Goal: Transaction & Acquisition: Purchase product/service

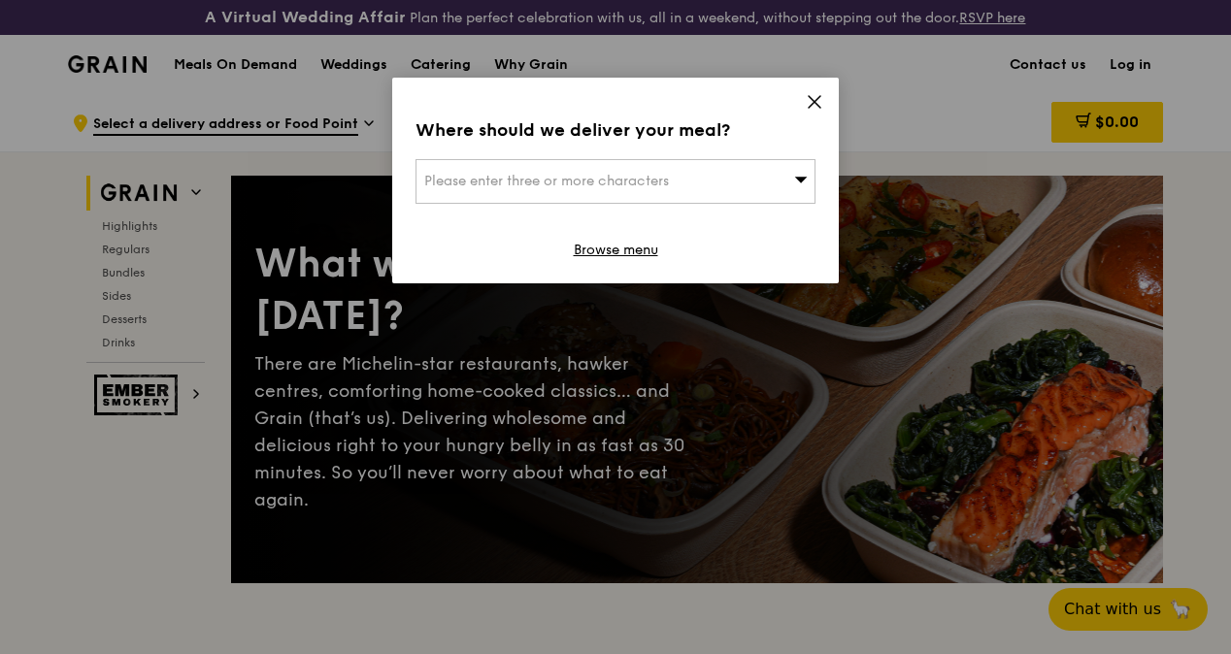
click at [724, 179] on div "Please enter three or more characters" at bounding box center [616, 181] width 400 height 45
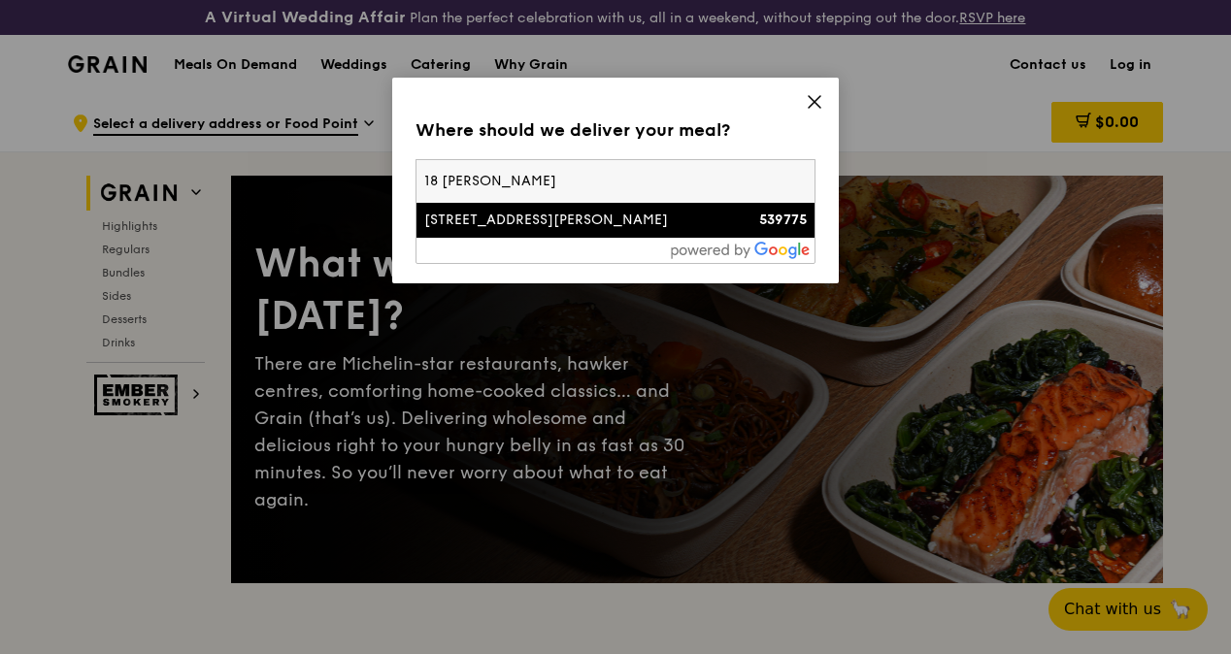
type input "18 [PERSON_NAME]"
click at [651, 210] on li "[STREET_ADDRESS][PERSON_NAME] 539775" at bounding box center [616, 220] width 398 height 35
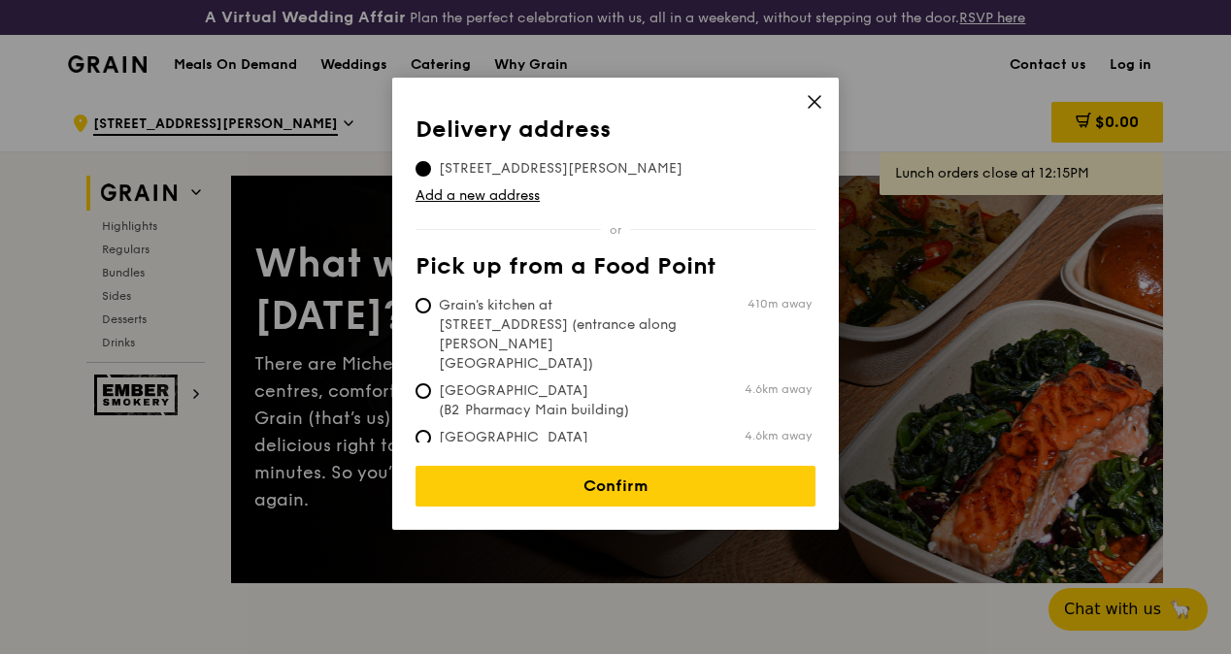
click at [678, 306] on span "Grain's kitchen at [STREET_ADDRESS] (entrance along [PERSON_NAME][GEOGRAPHIC_DA…" at bounding box center [560, 335] width 289 height 78
click at [431, 306] on input "Grain's kitchen at [STREET_ADDRESS] (entrance along [PERSON_NAME][GEOGRAPHIC_DA…" at bounding box center [424, 306] width 16 height 16
radio input "true"
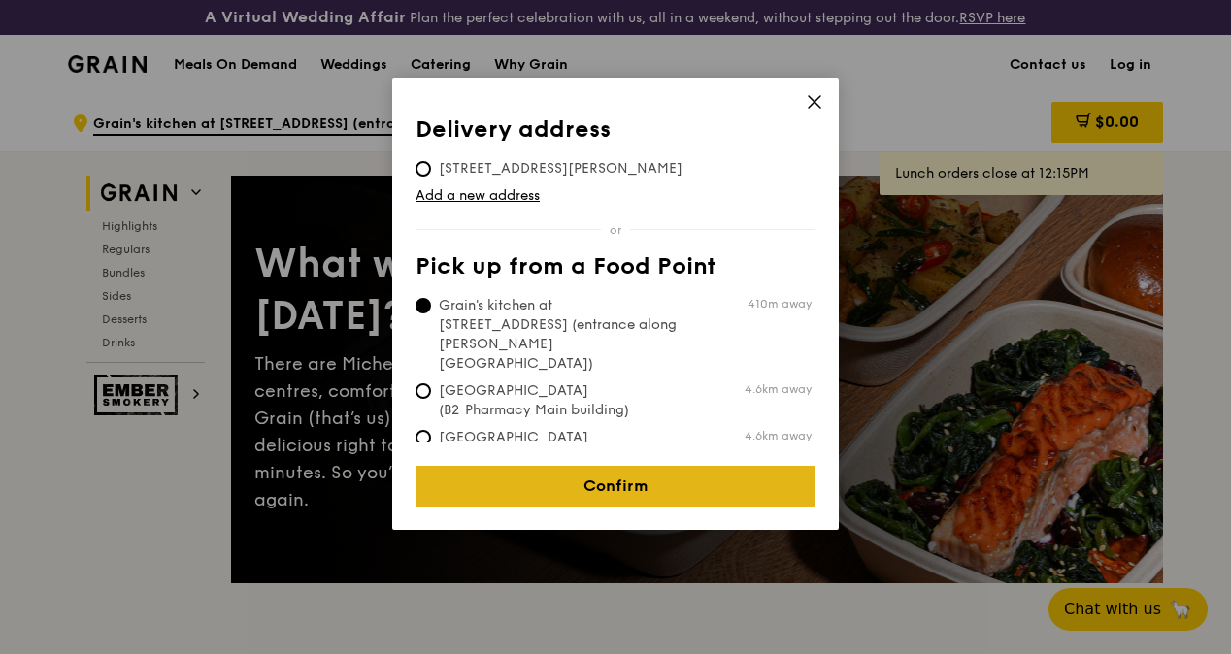
click at [674, 466] on link "Confirm" at bounding box center [616, 486] width 400 height 41
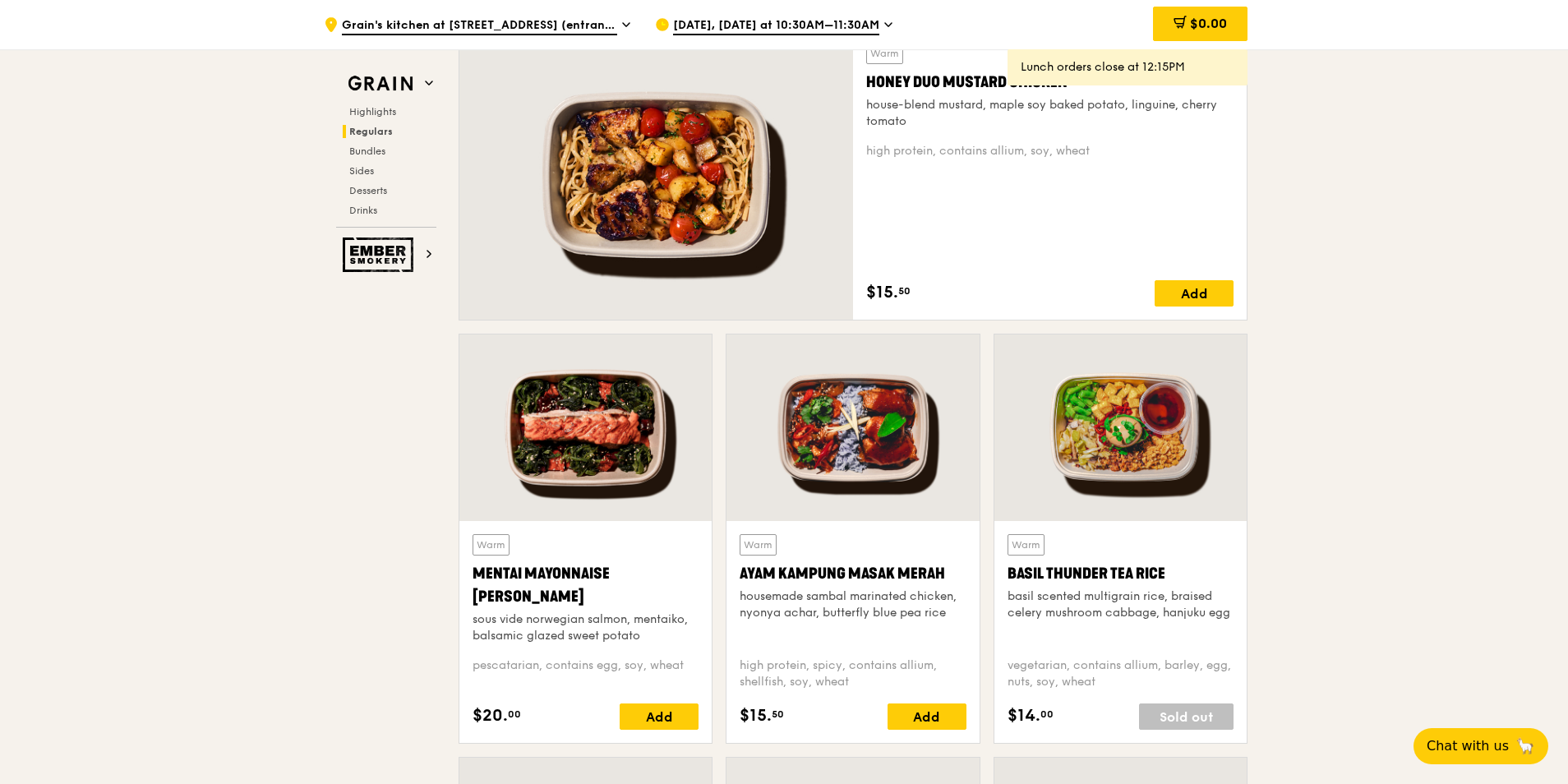
scroll to position [1151, 0]
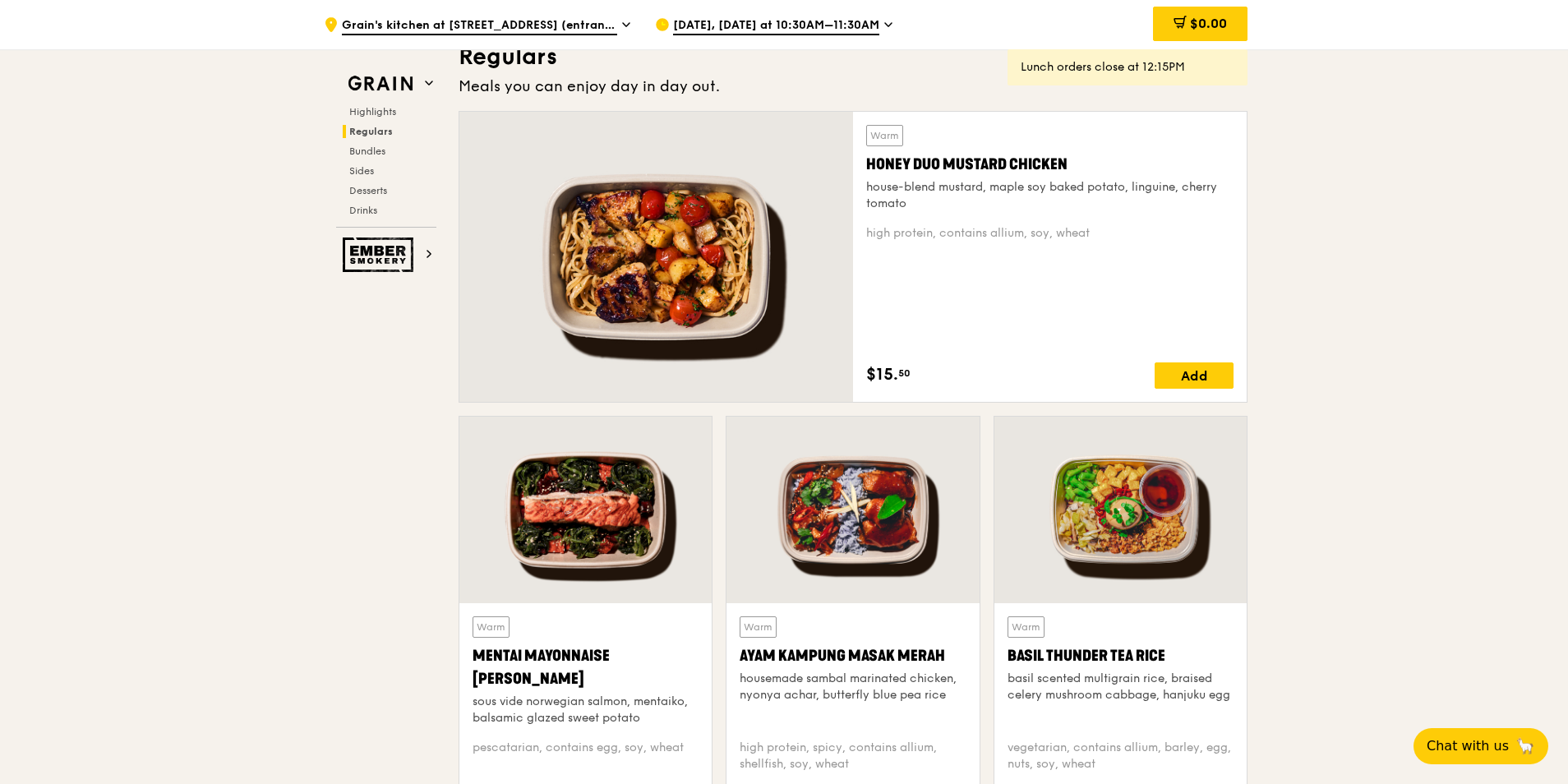
drag, startPoint x: 997, startPoint y: 358, endPoint x: 980, endPoint y: 271, distance: 88.6
click at [997, 337] on div "Warm Honey Duo Mustard Chicken house-blend mustard, maple soy baked potato, lin…" at bounding box center [1049, 257] width 367 height 264
click at [850, 326] on div at bounding box center [656, 257] width 393 height 290
click at [630, 537] on div at bounding box center [586, 510] width 252 height 186
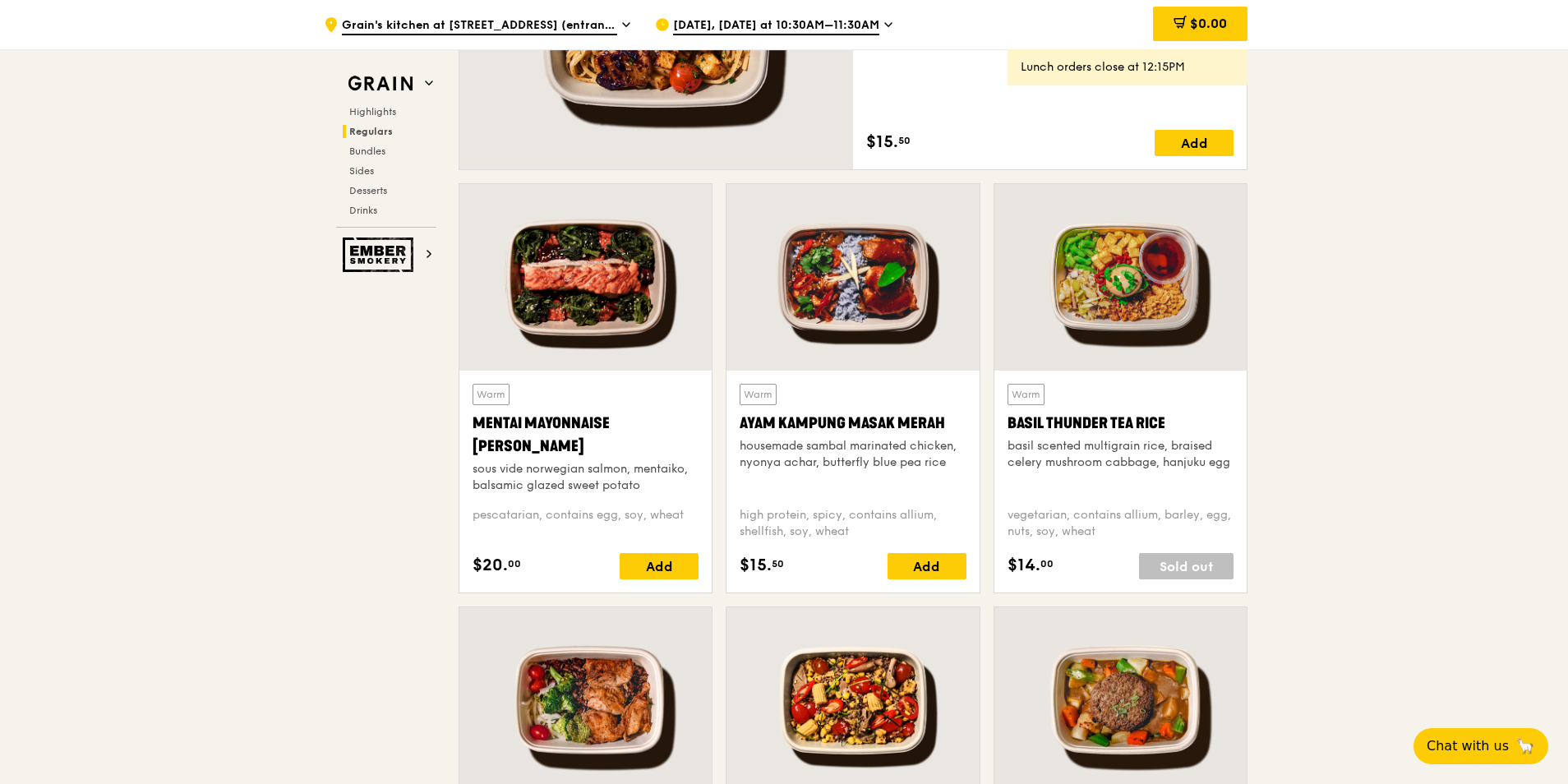
scroll to position [1398, 0]
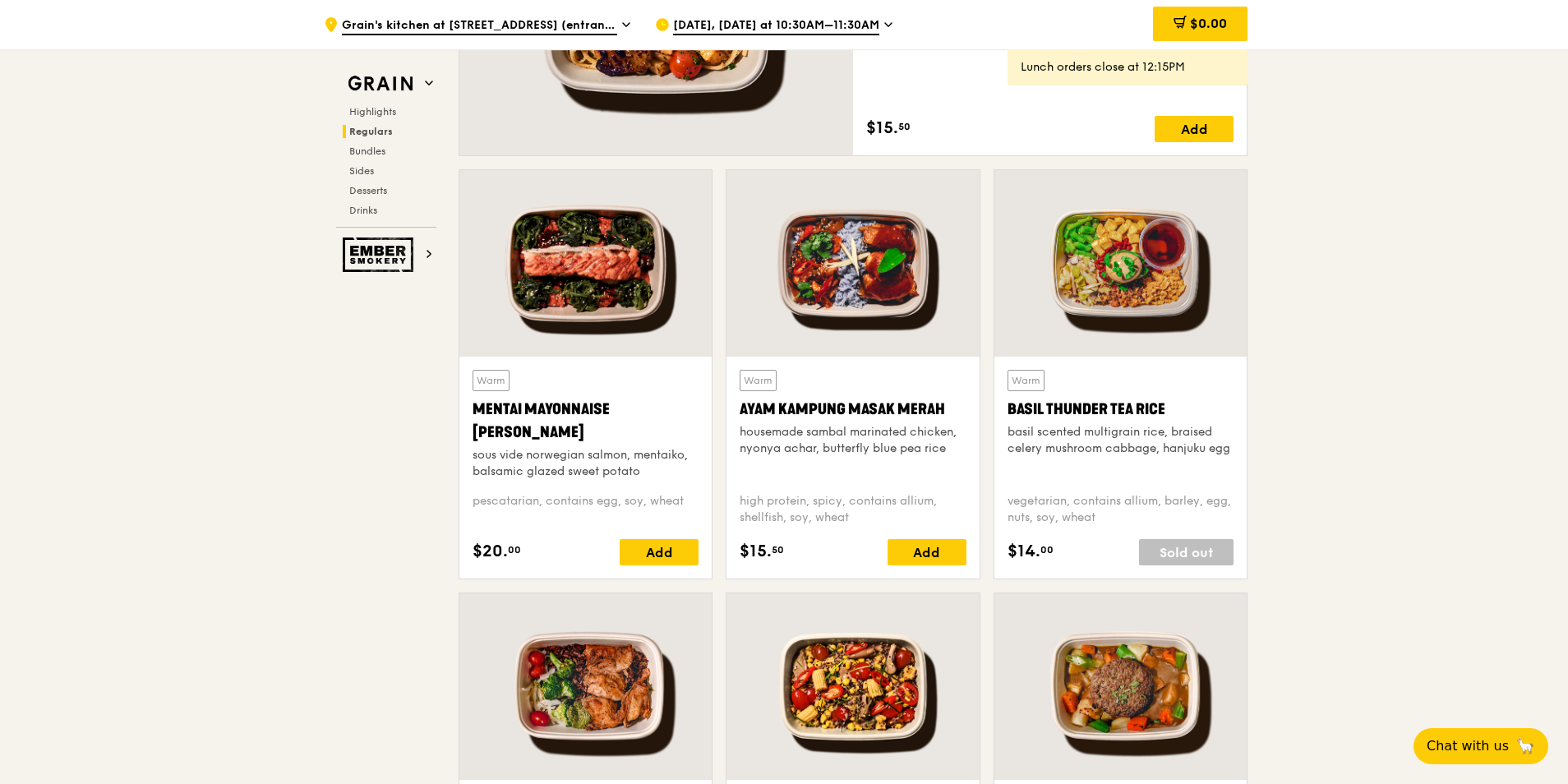
click at [846, 402] on div "Ayam Kampung Masak Merah" at bounding box center [852, 409] width 226 height 23
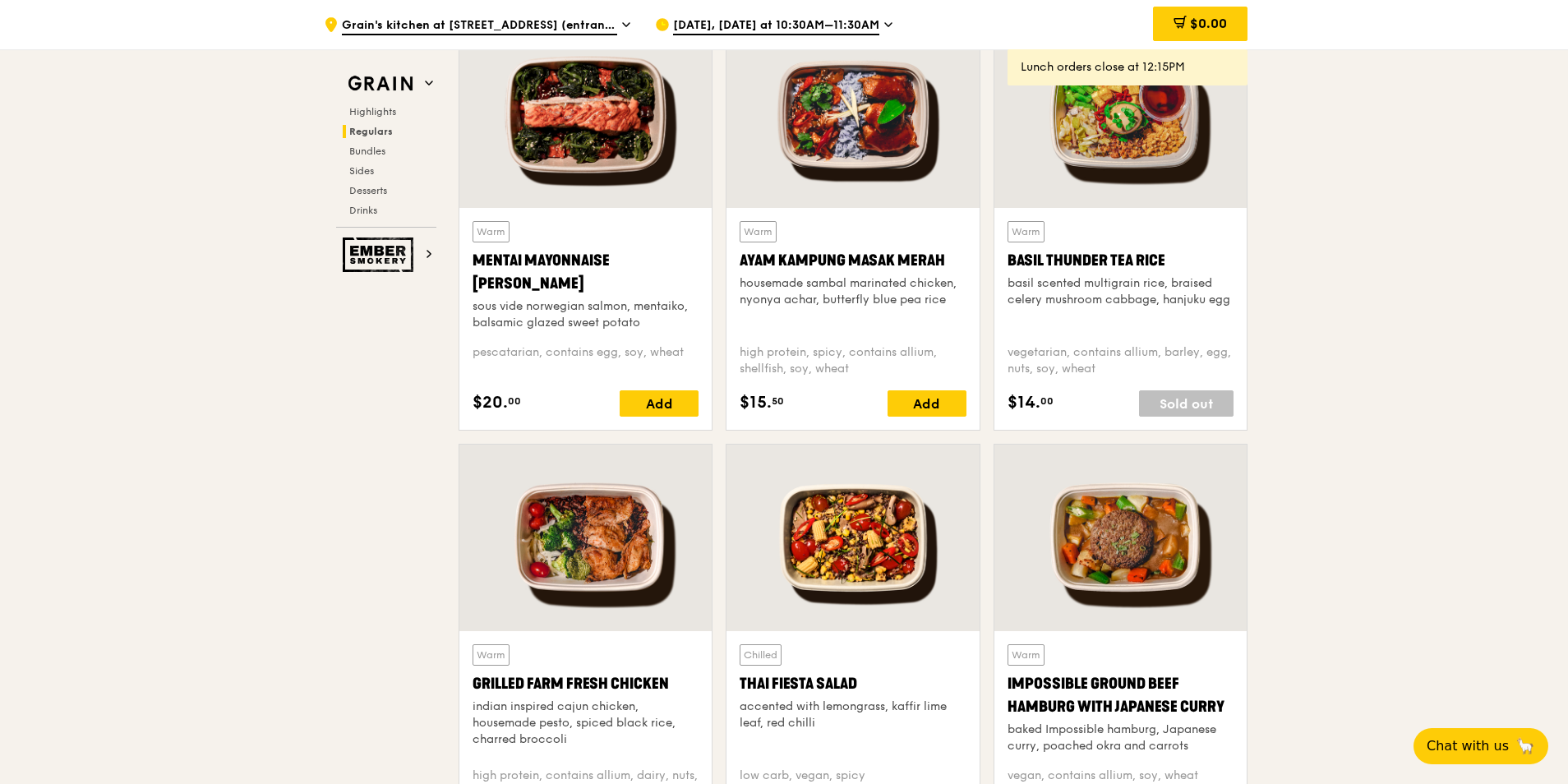
scroll to position [1562, 0]
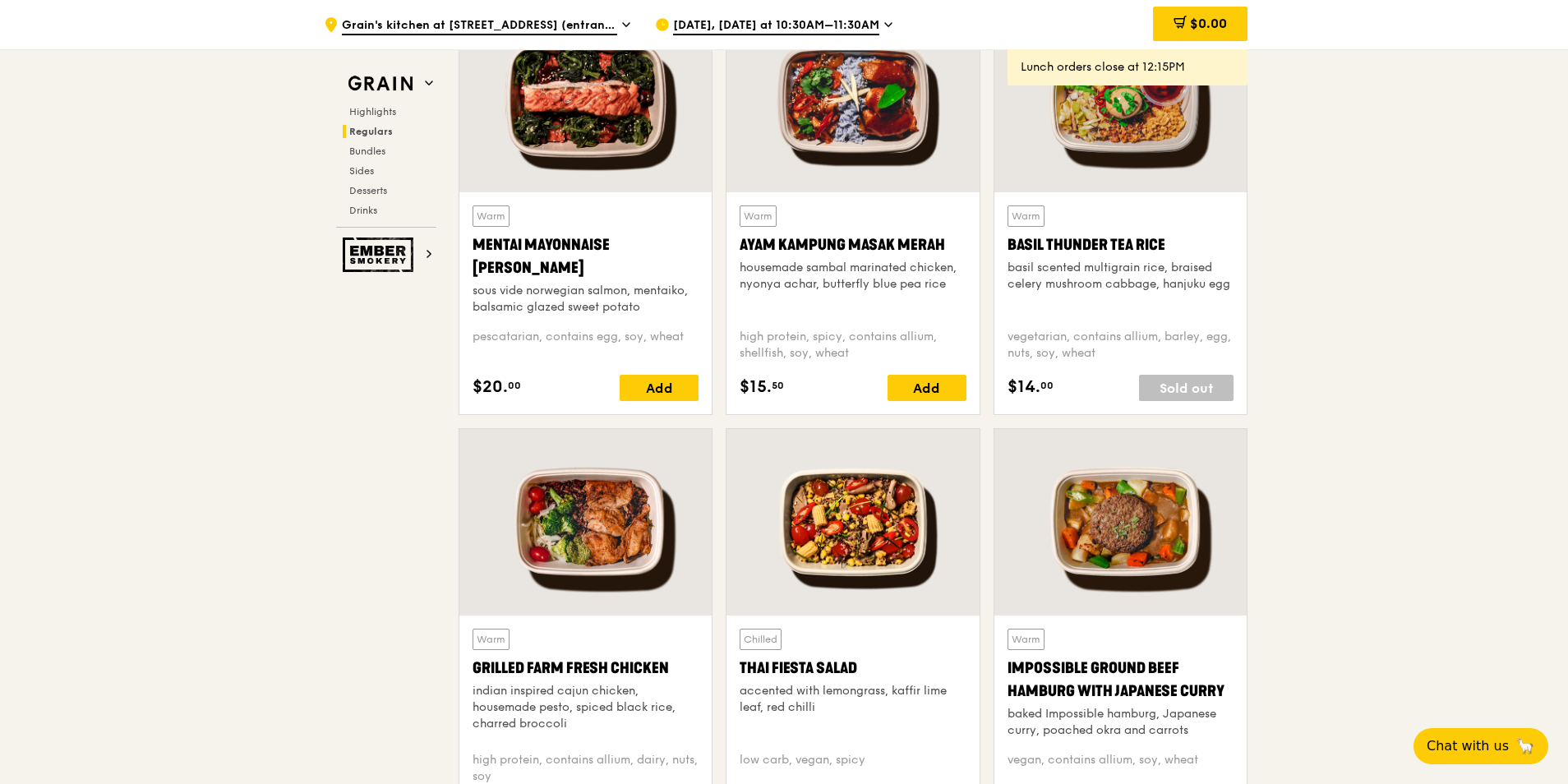
click at [941, 554] on div "Chilled Thai Fiesta Salad accented with lemongrass, kaffir lime leaf, red chilli" at bounding box center [852, 684] width 226 height 110
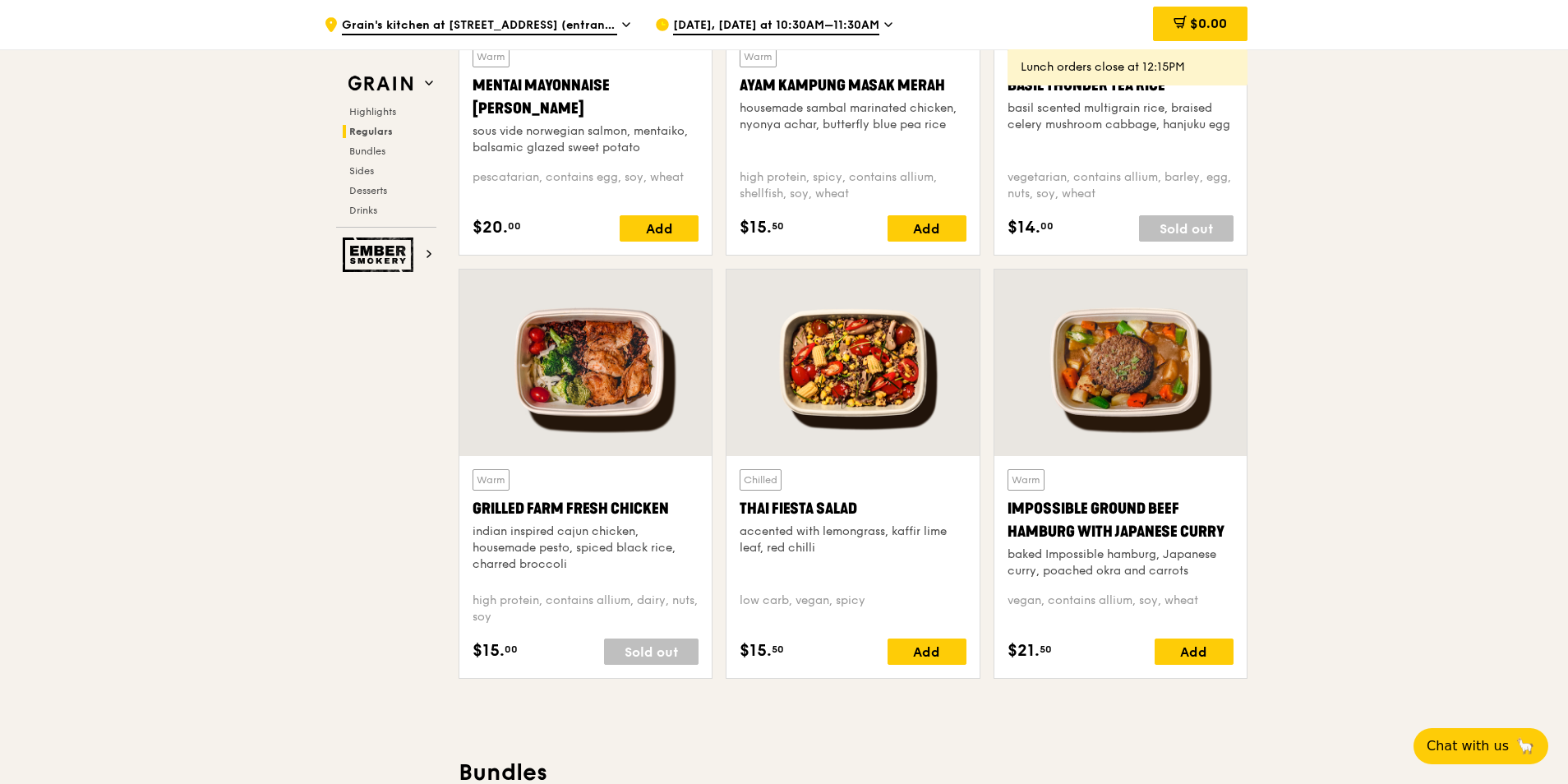
scroll to position [1726, 0]
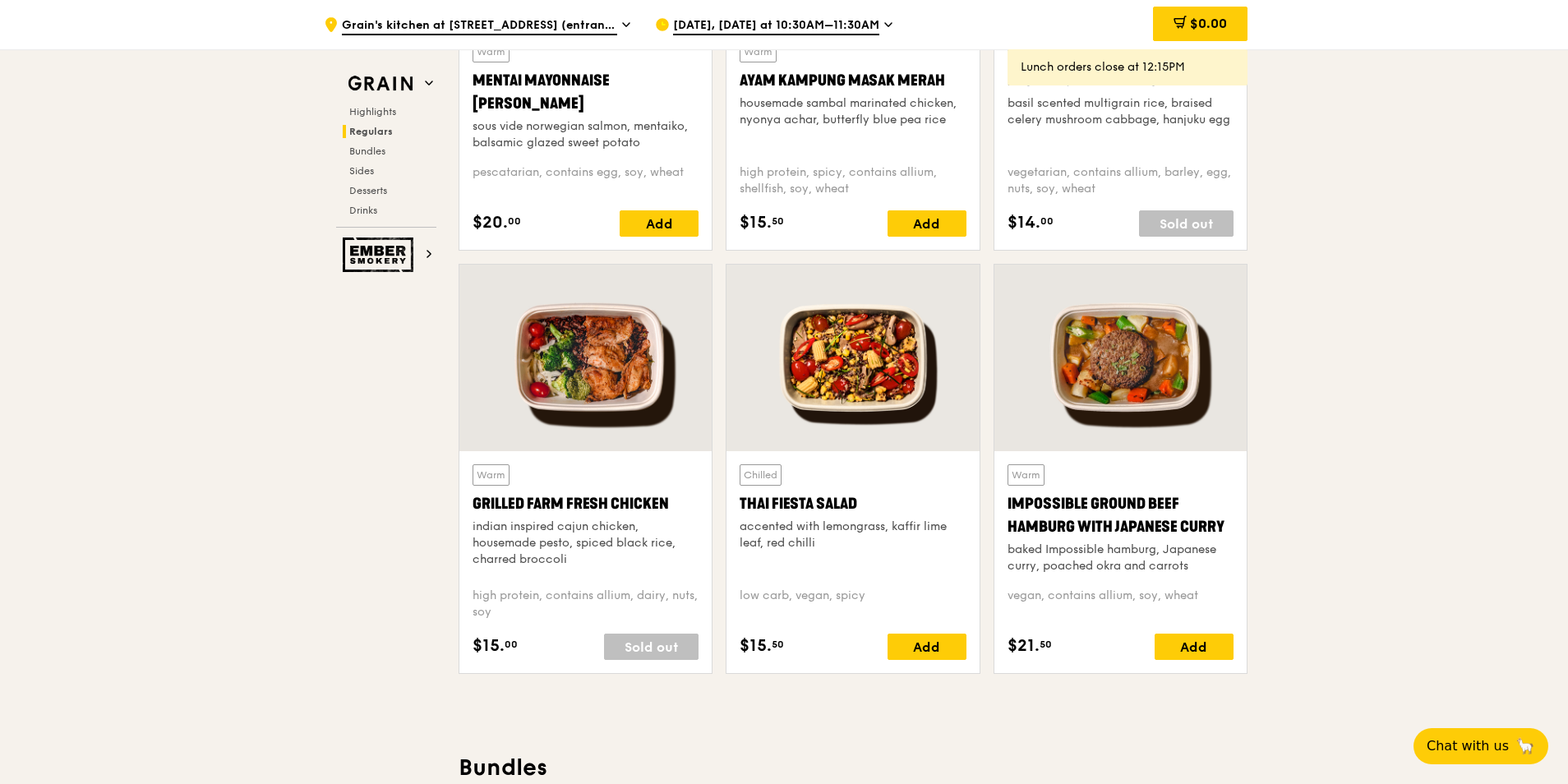
click at [645, 505] on div "Grilled Farm Fresh Chicken" at bounding box center [585, 504] width 226 height 23
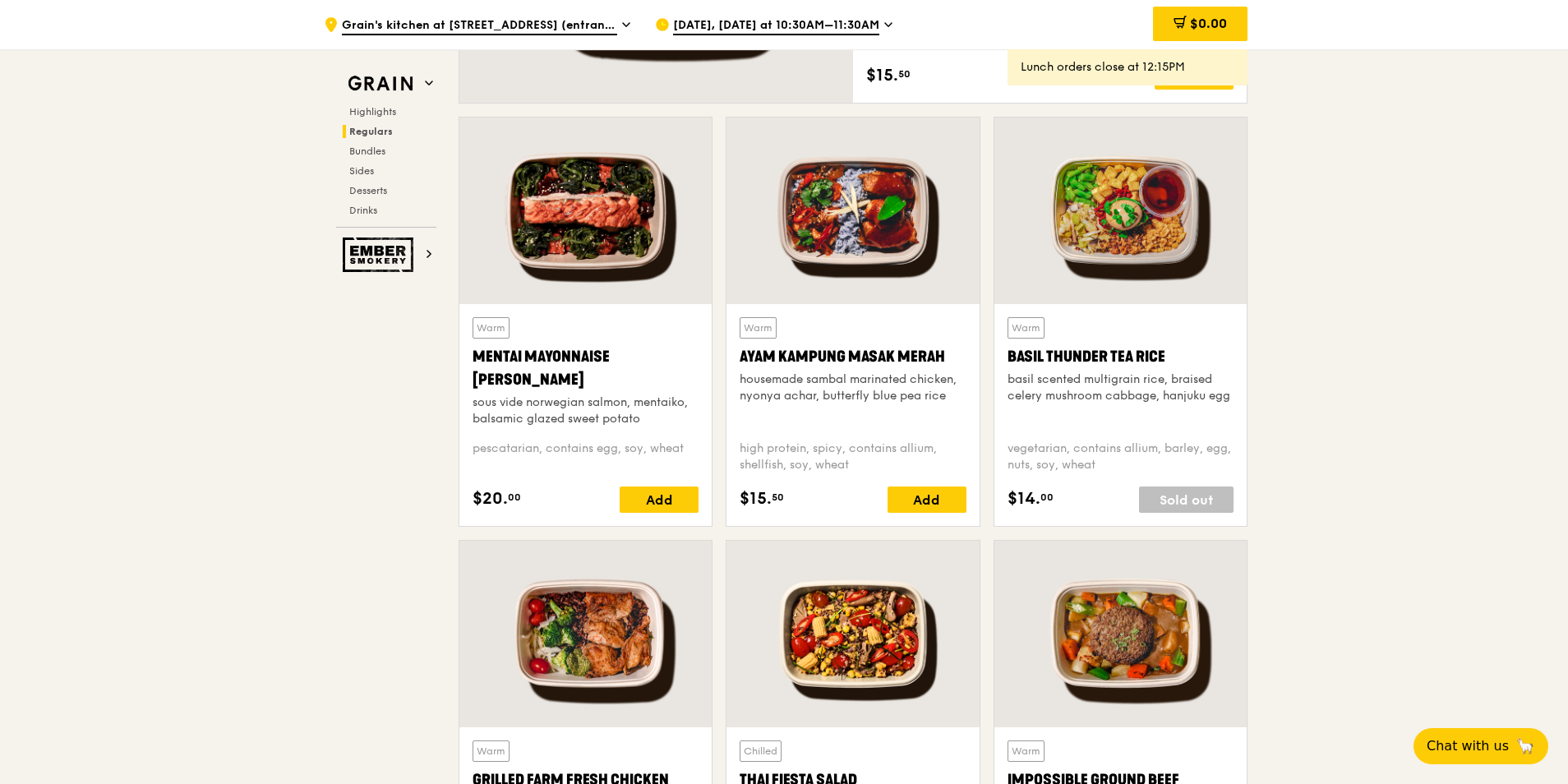
scroll to position [1463, 0]
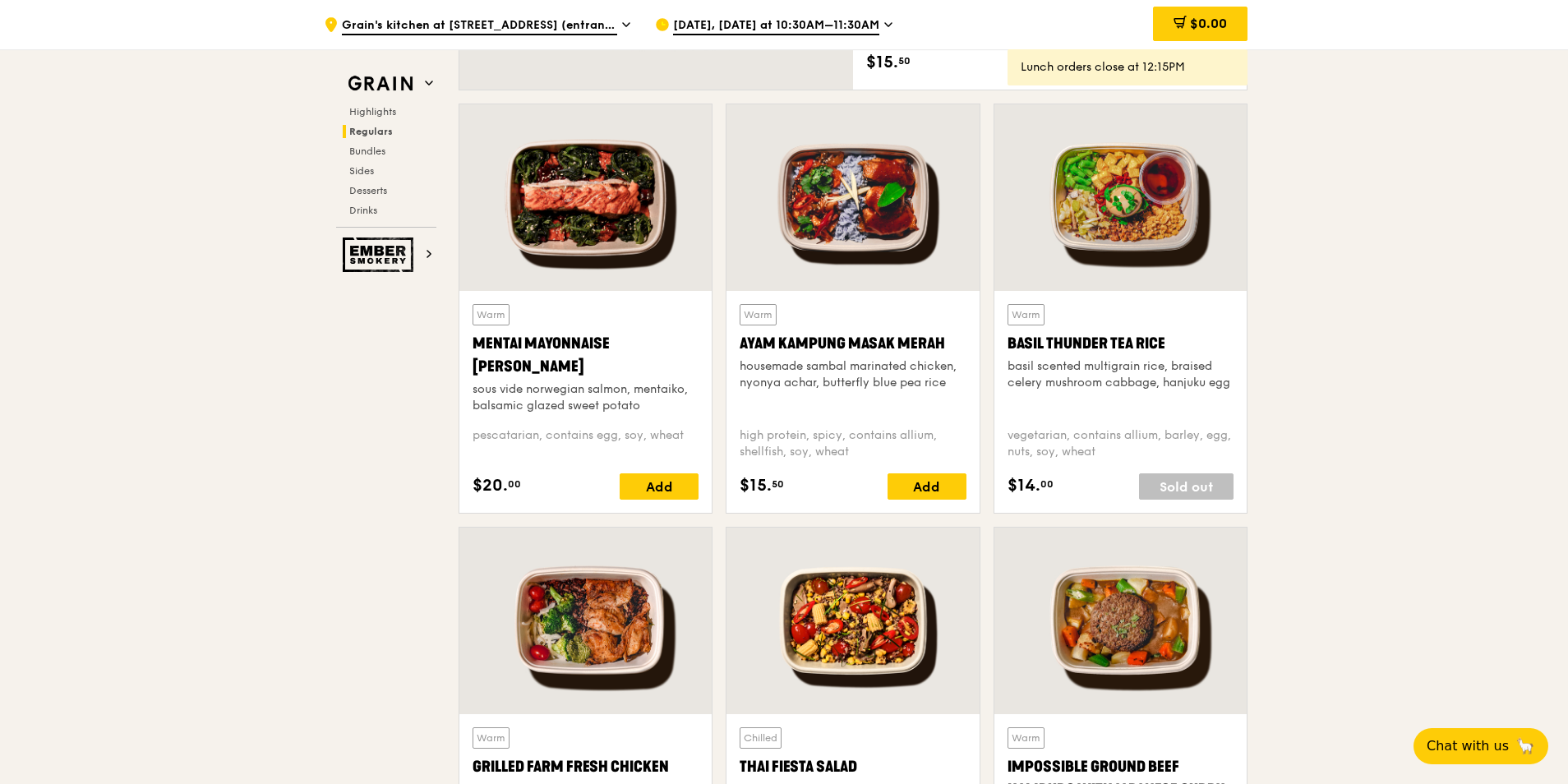
click at [776, 284] on div at bounding box center [852, 197] width 252 height 186
click at [584, 554] on div at bounding box center [586, 621] width 252 height 186
click at [1044, 356] on div "Warm Basil Thunder Tea [PERSON_NAME] scented multigrain rice, braised celery mu…" at bounding box center [1120, 359] width 226 height 110
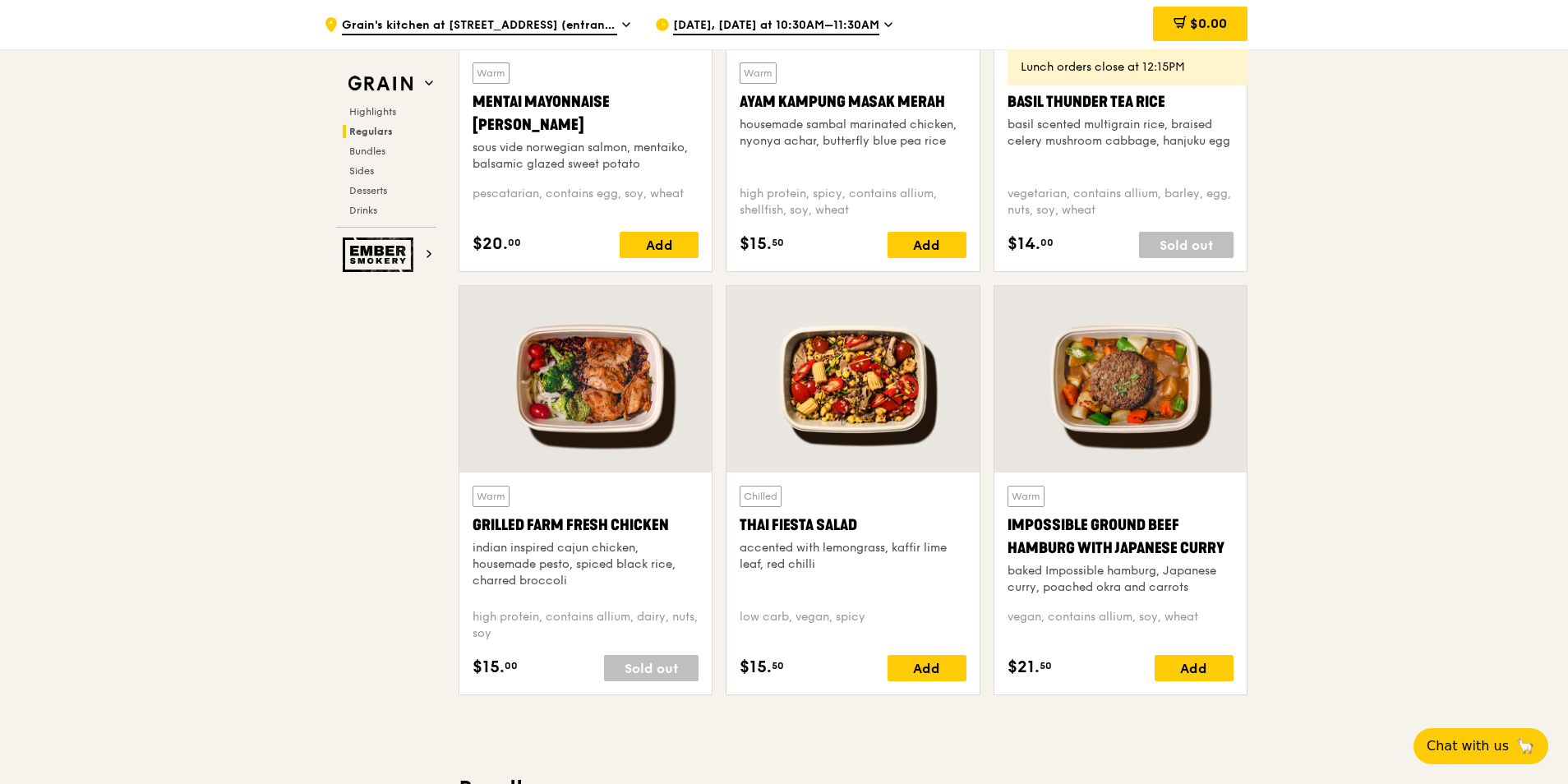
scroll to position [1710, 0]
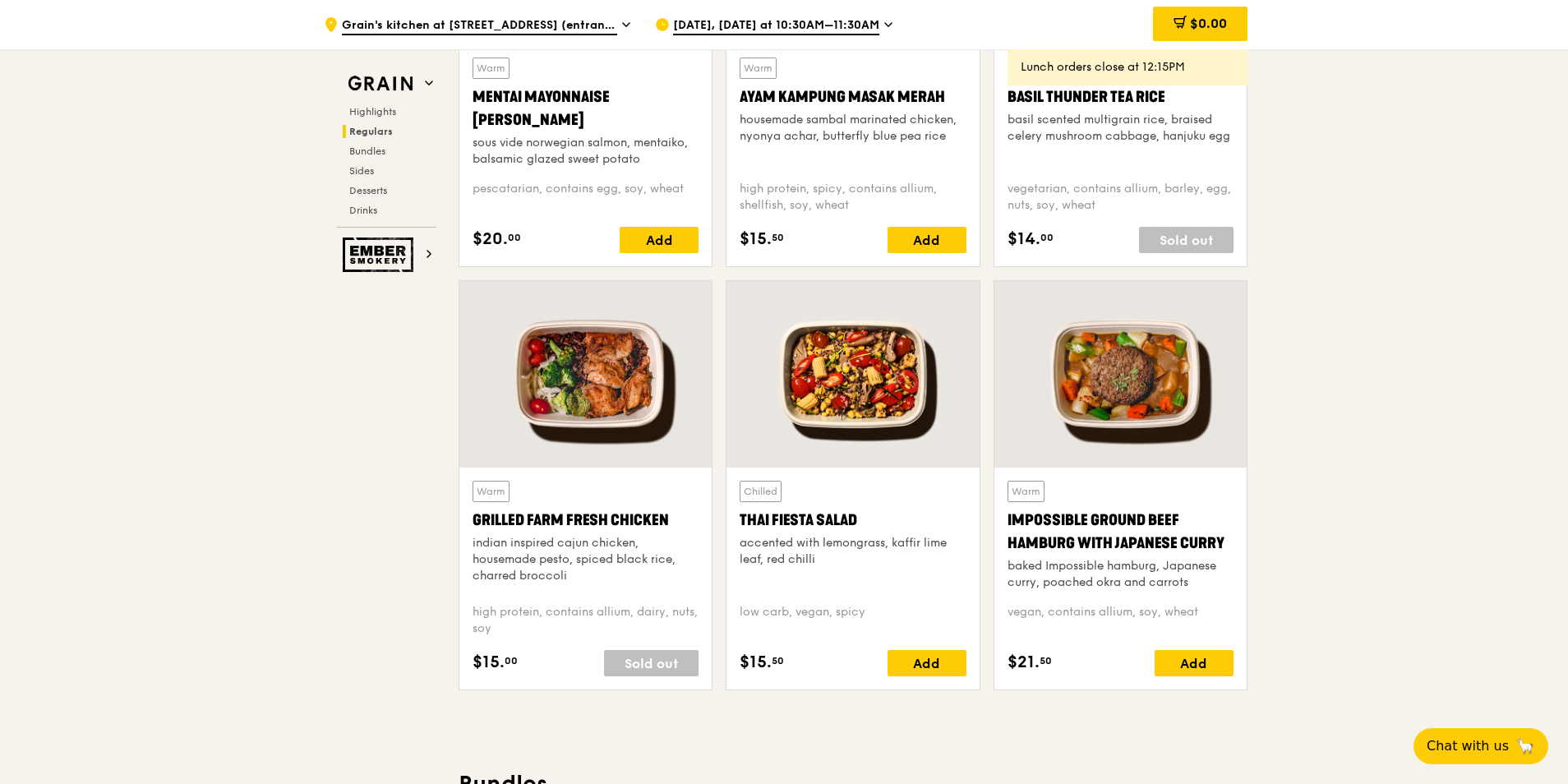
click at [844, 554] on div "accented with lemongrass, kaffir lime leaf, red chilli" at bounding box center [852, 551] width 226 height 33
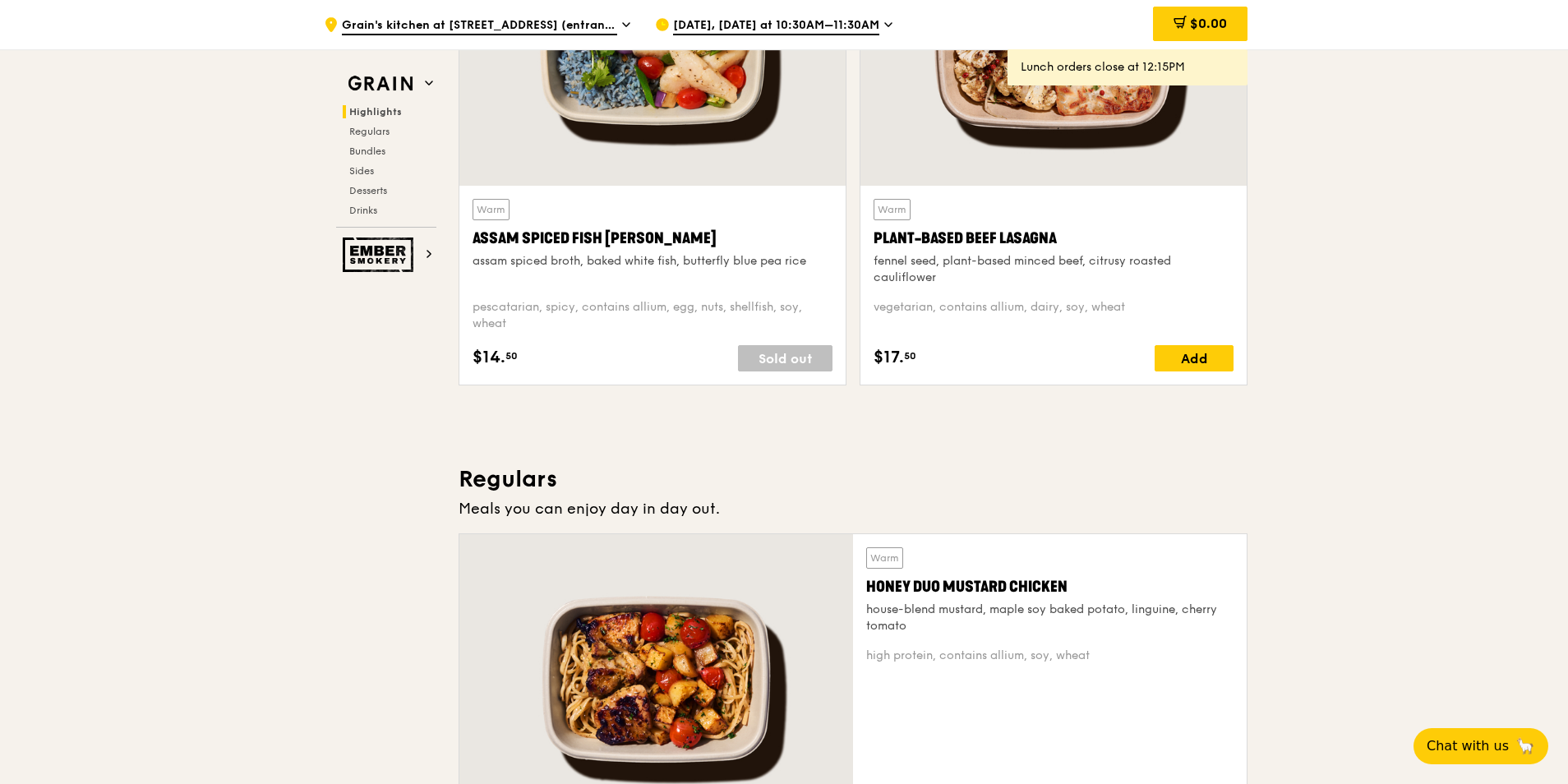
scroll to position [724, 0]
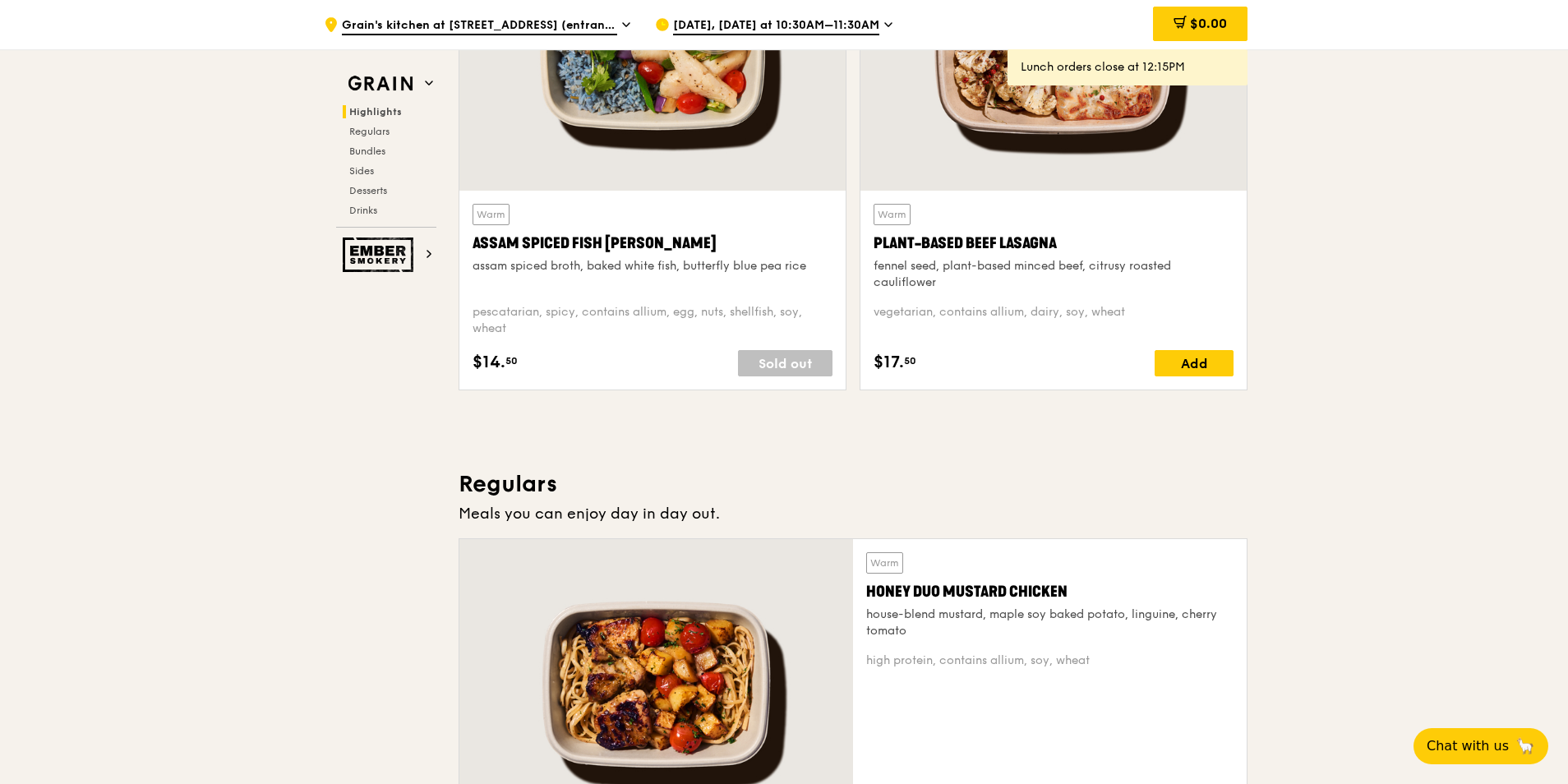
click at [783, 21] on span "[DATE], [DATE] at 10:30AM–11:30AM" at bounding box center [776, 25] width 206 height 18
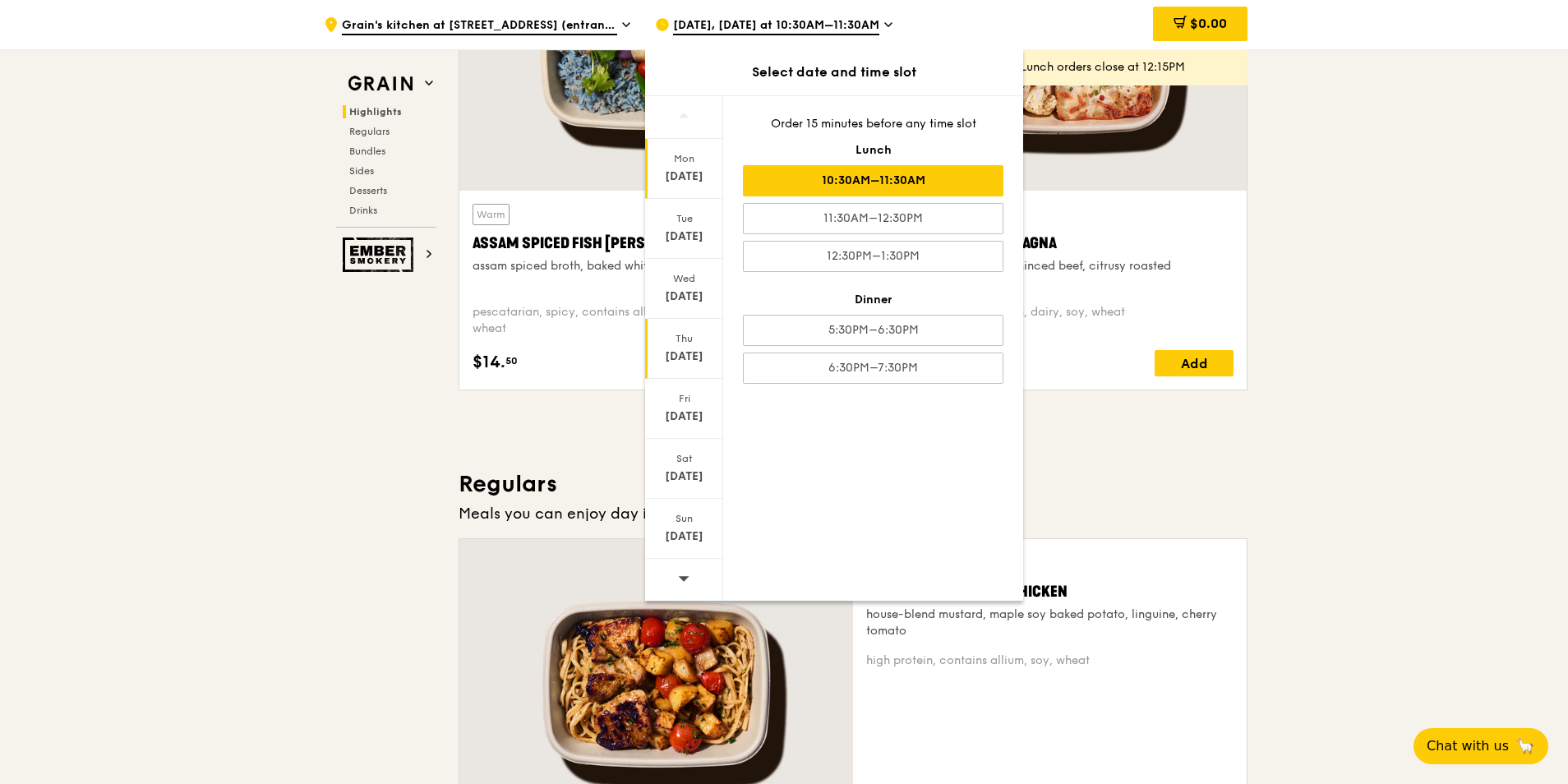
click at [687, 349] on div "[DATE]" at bounding box center [684, 356] width 73 height 16
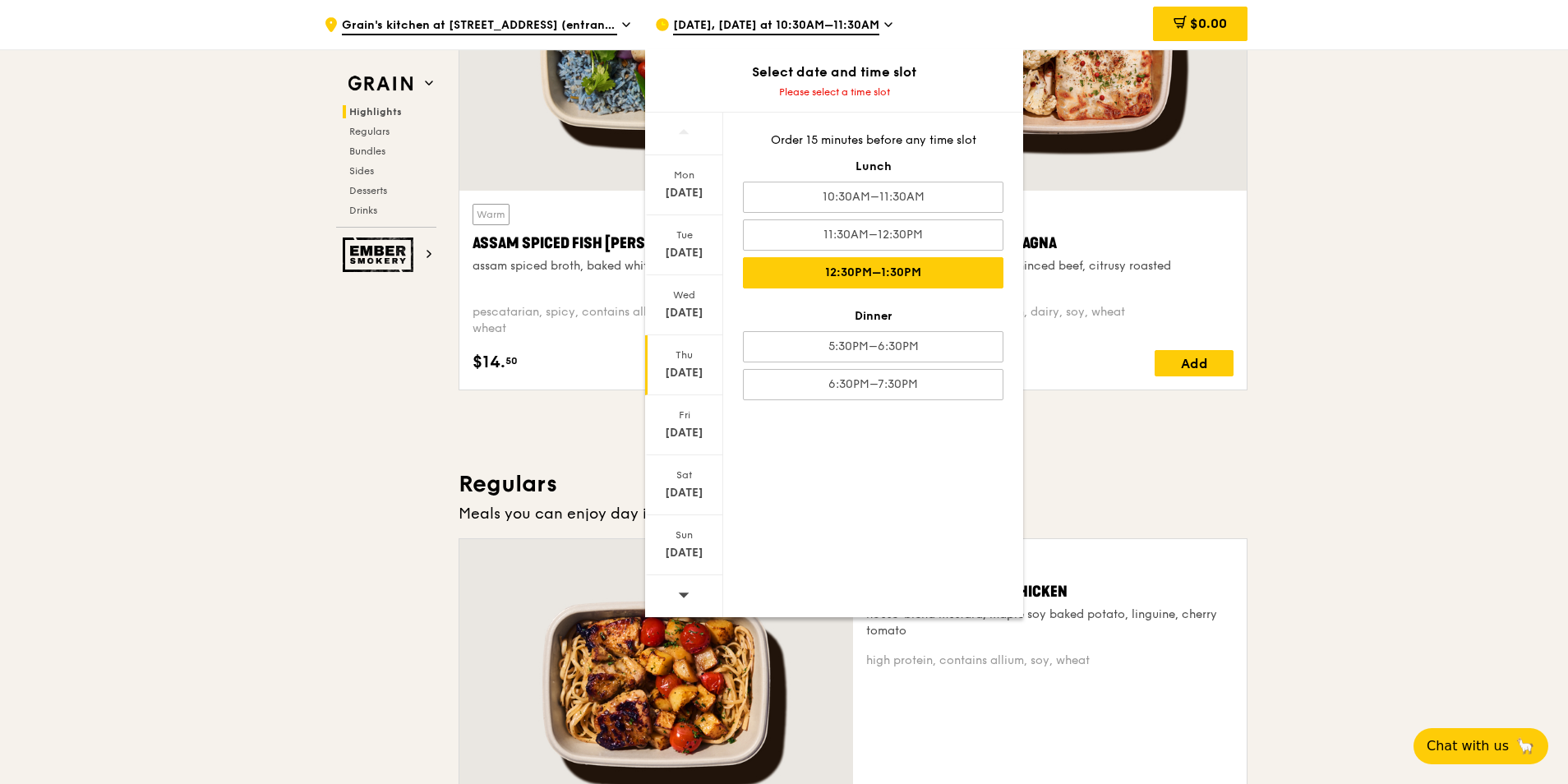
click at [922, 271] on div "12:30PM–1:30PM" at bounding box center [873, 273] width 261 height 31
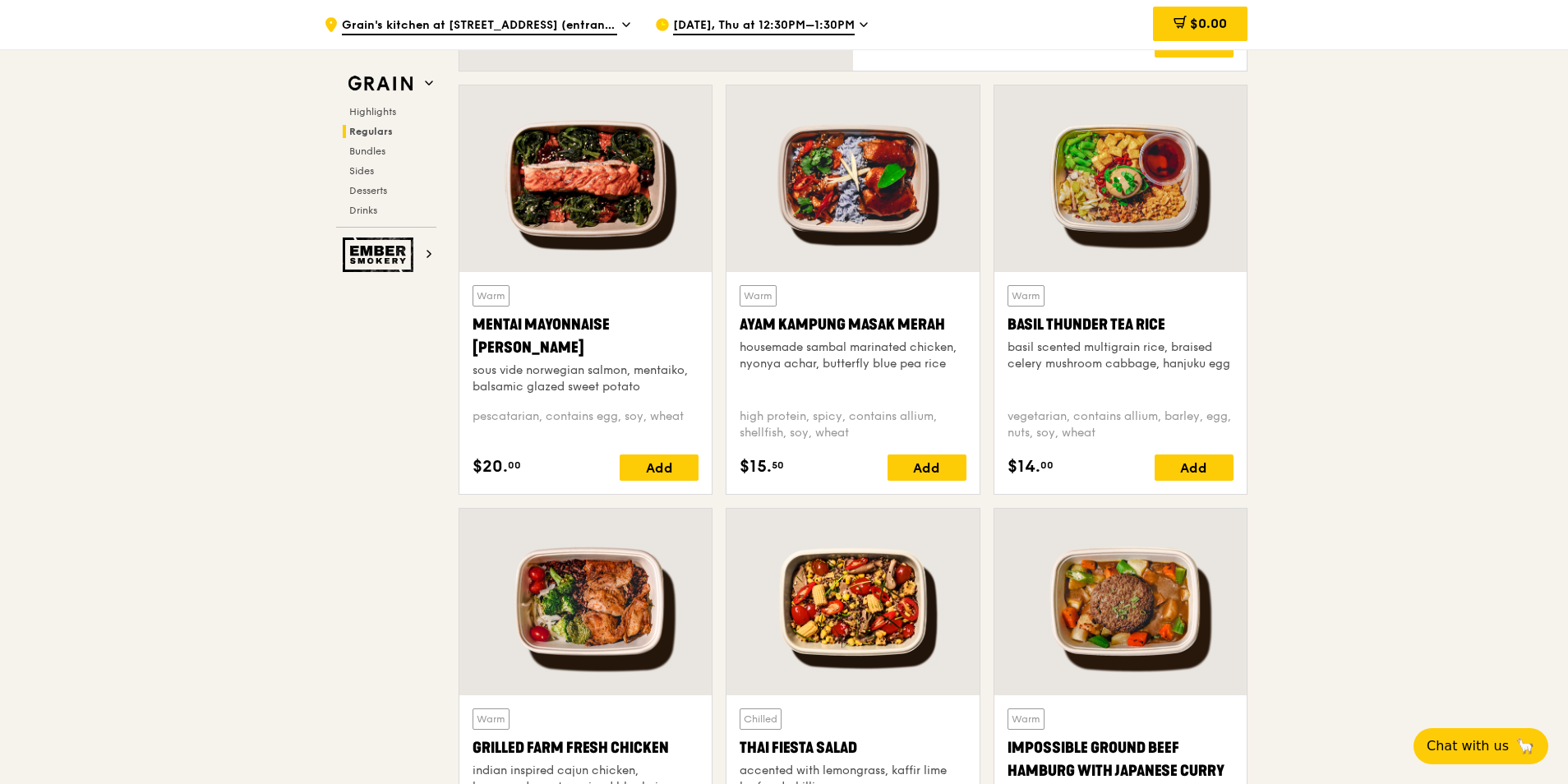
scroll to position [1628, 0]
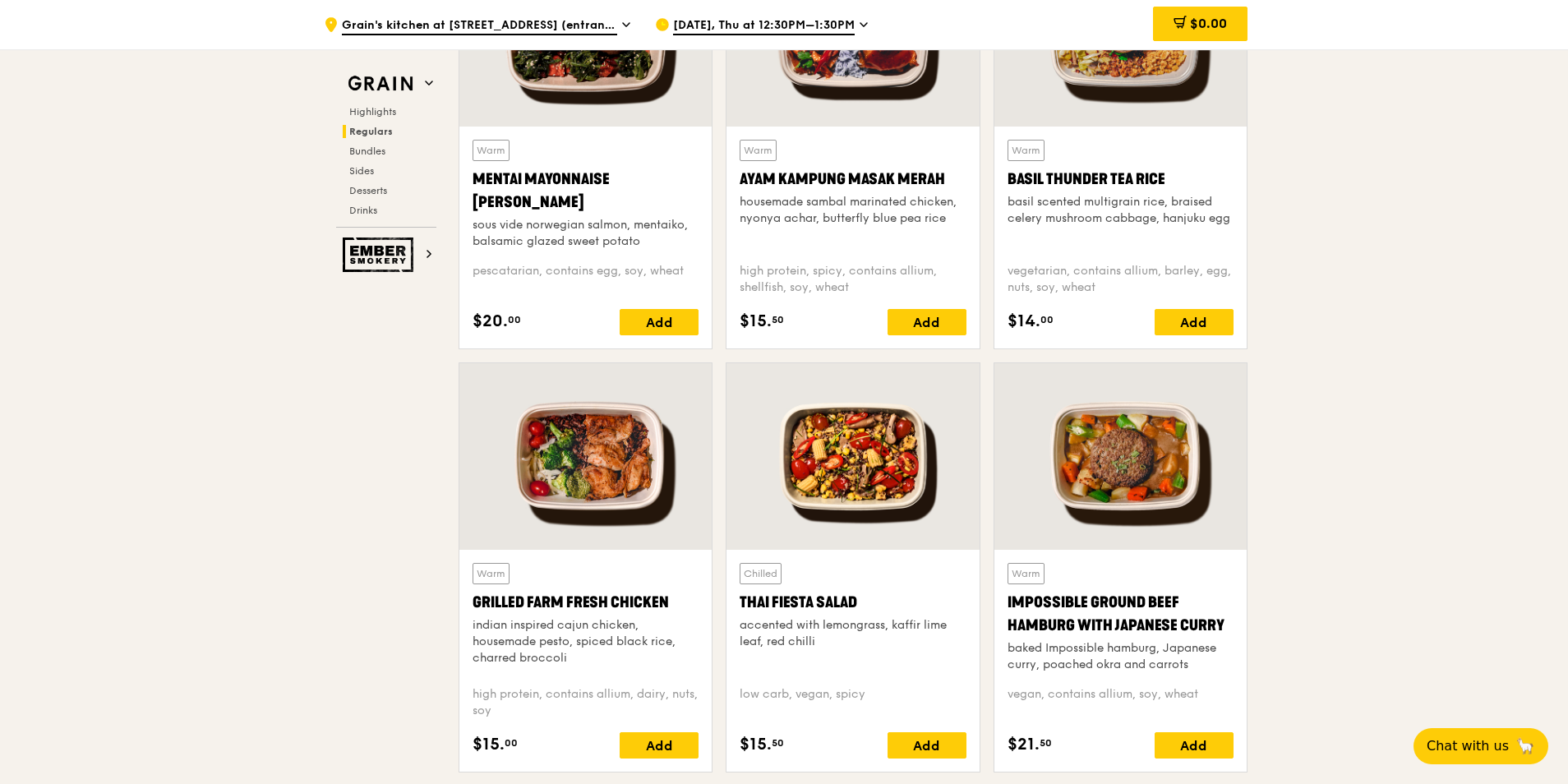
click at [576, 554] on div "Grilled Farm Fresh Chicken" at bounding box center [585, 602] width 226 height 23
click at [545, 554] on div "indian inspired cajun chicken, housemade pesto, spiced black rice, charred broc…" at bounding box center [585, 642] width 226 height 49
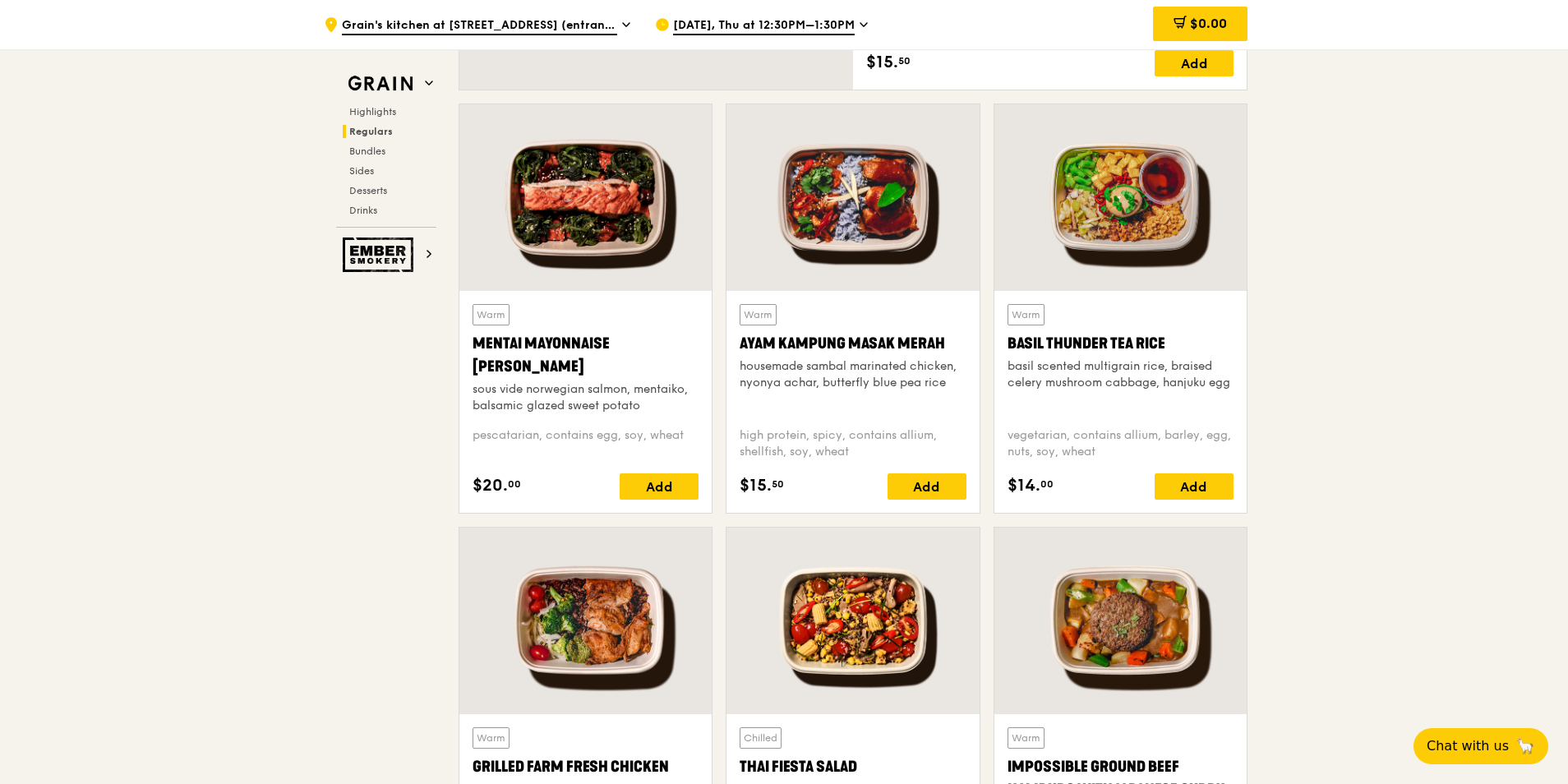
click at [736, 334] on div "Warm Ayam [GEOGRAPHIC_DATA] housemade sambal marinated chicken, nyonya achar, b…" at bounding box center [852, 402] width 252 height 222
click at [603, 376] on div "Mentai Mayonnaise [PERSON_NAME]" at bounding box center [585, 355] width 226 height 46
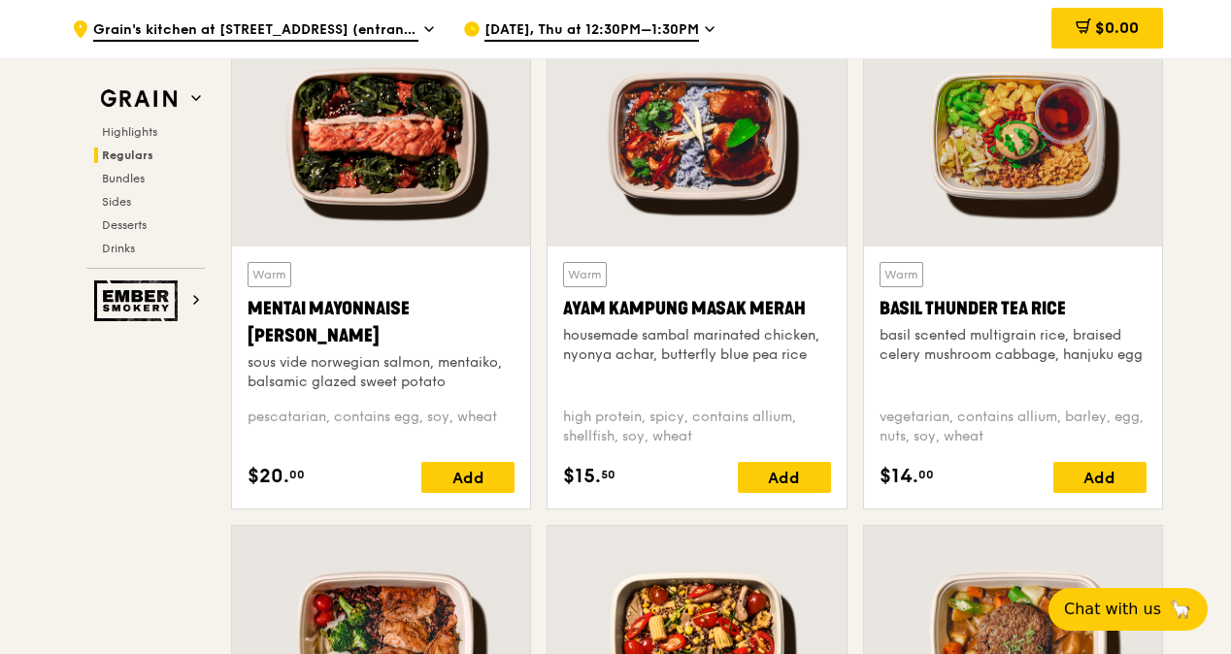
scroll to position [1824, 0]
